Goal: Information Seeking & Learning: Understand process/instructions

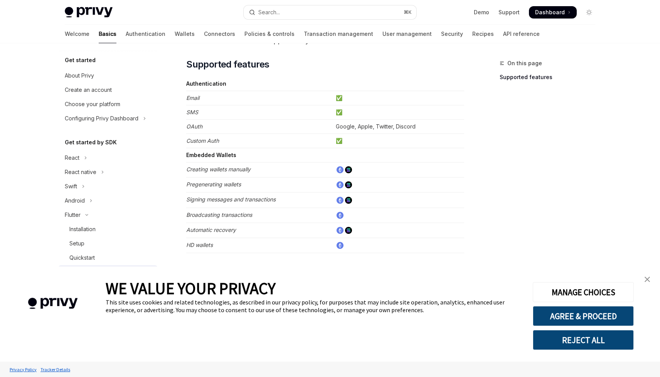
scroll to position [54, 0]
click at [114, 226] on div "Installation" at bounding box center [110, 228] width 83 height 9
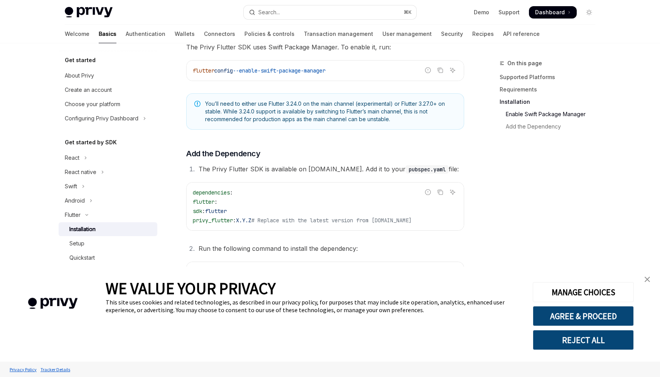
scroll to position [284, 0]
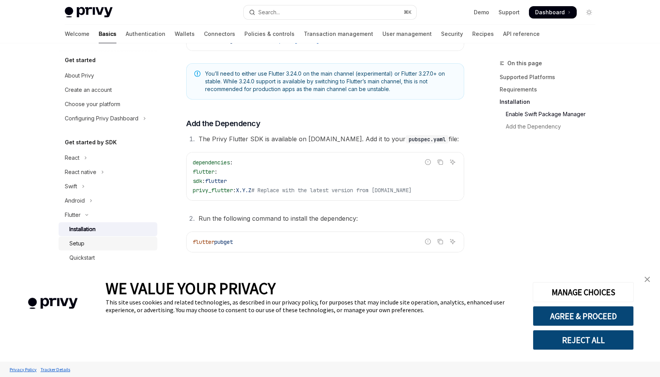
click at [97, 244] on div "Setup" at bounding box center [110, 243] width 83 height 9
type textarea "*"
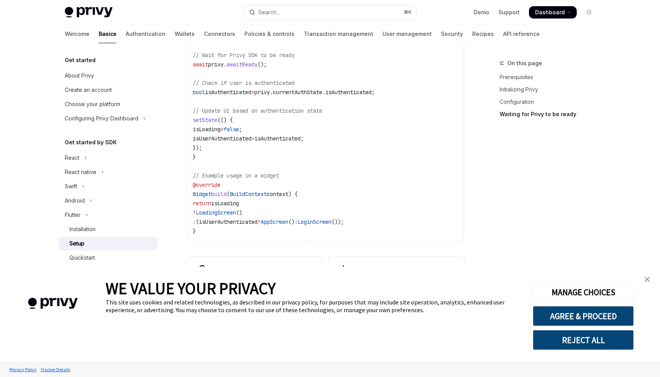
scroll to position [760, 0]
